Goal: Task Accomplishment & Management: Complete application form

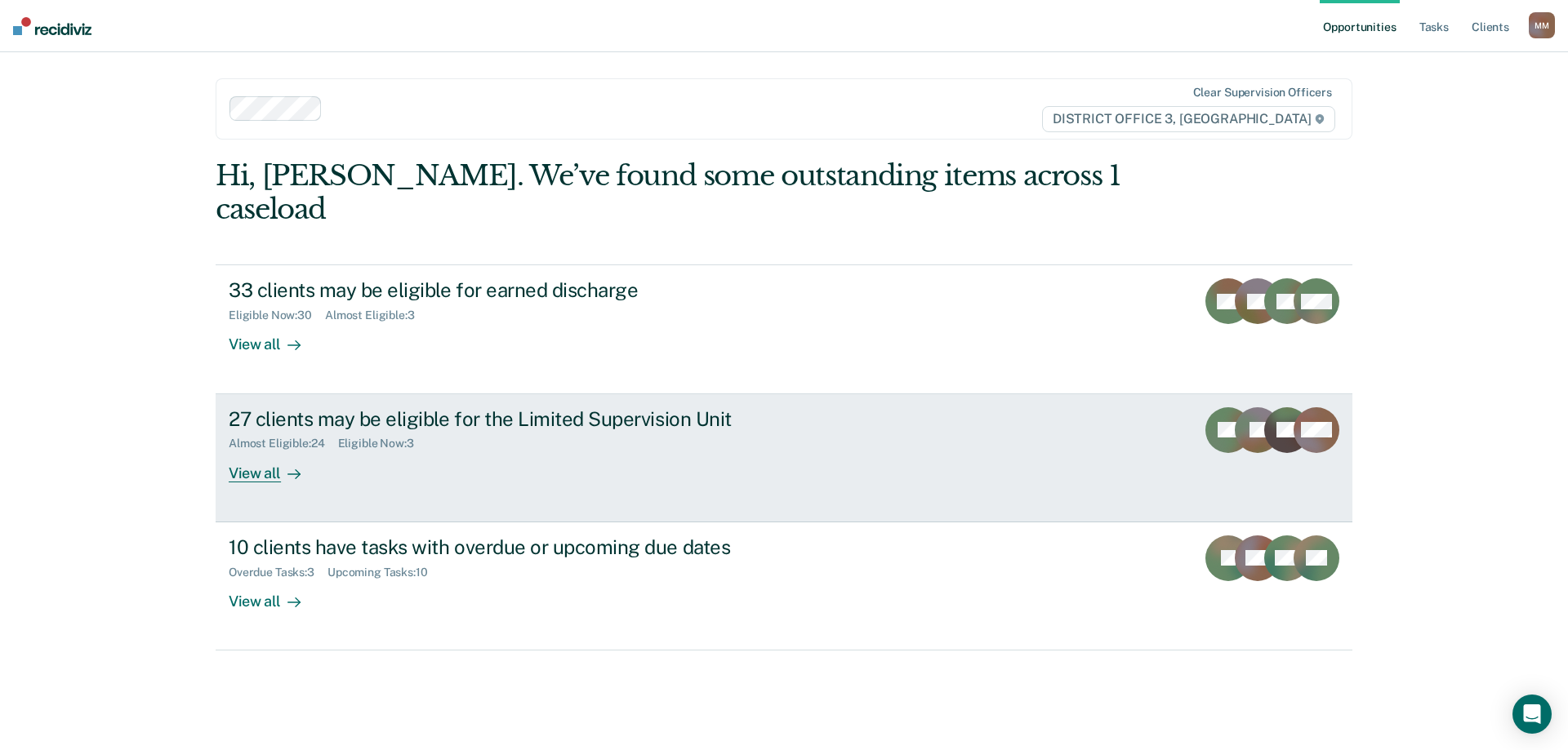
click at [262, 450] on div "View all" at bounding box center [274, 466] width 91 height 32
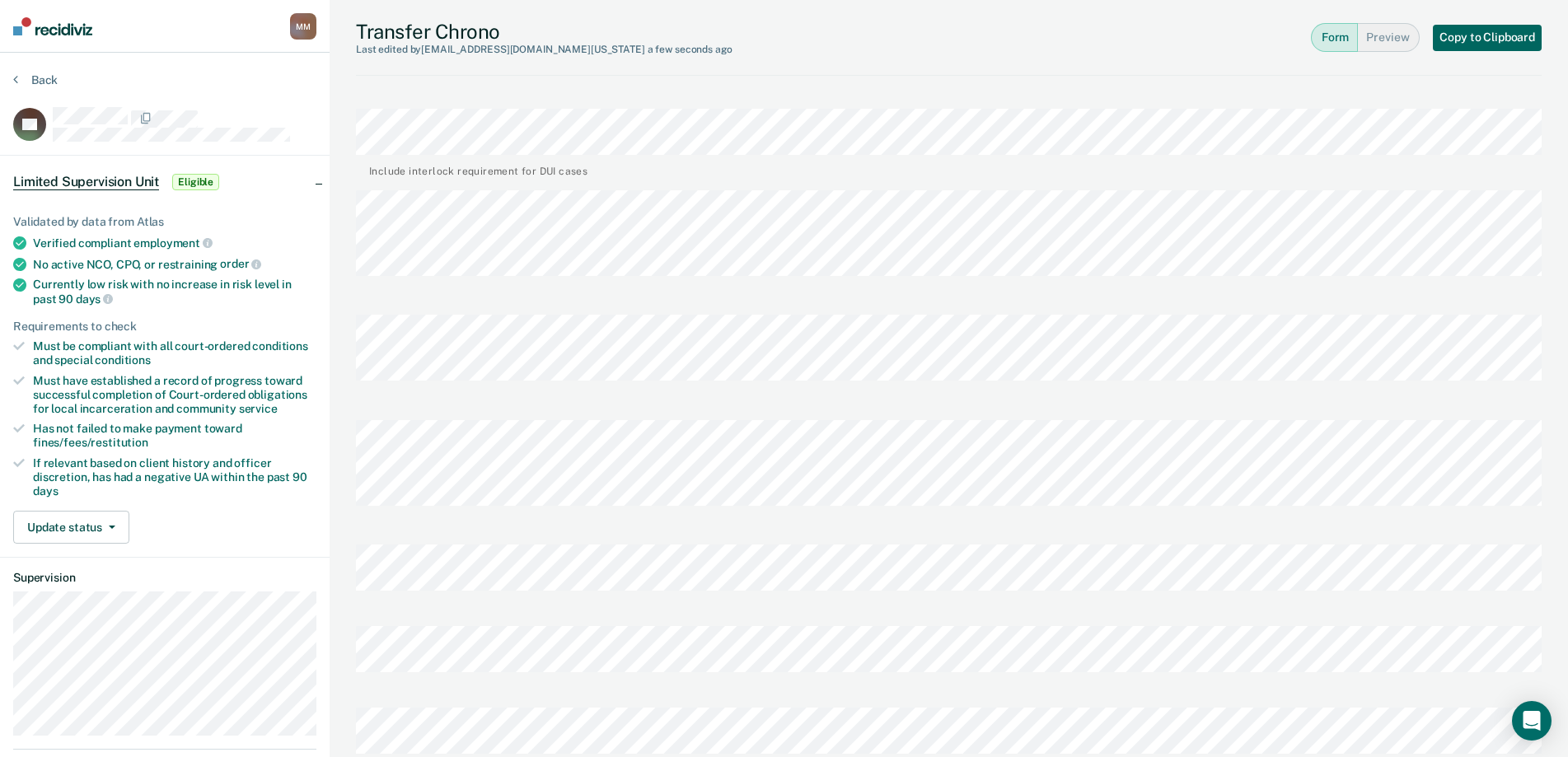
click at [1499, 33] on button "Copy to Clipboard" at bounding box center [1487, 38] width 109 height 26
